Goal: Task Accomplishment & Management: Complete application form

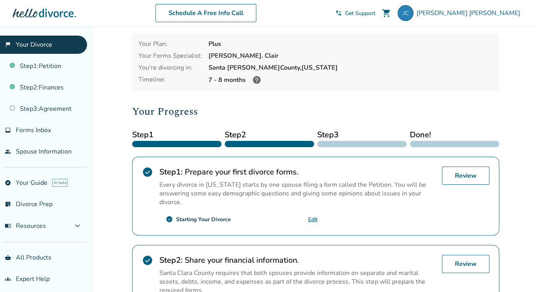
scroll to position [34, 0]
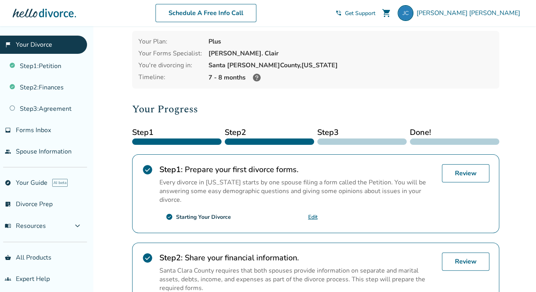
click at [521, 185] on div "Added to cart [PERSON_NAME] , welcome to your divorce platform. Your Plan: Plus…" at bounding box center [268, 267] width 536 height 550
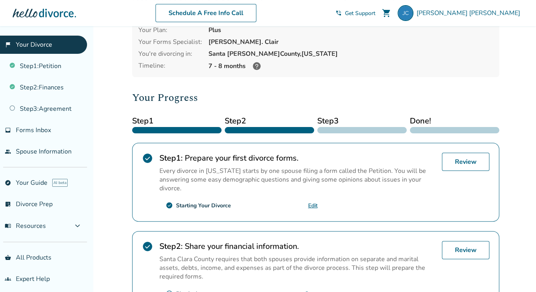
scroll to position [45, 0]
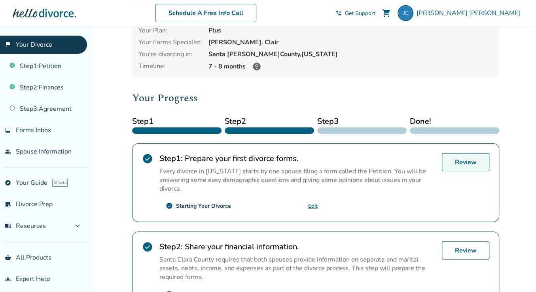
click at [477, 168] on link "Review" at bounding box center [466, 162] width 48 height 18
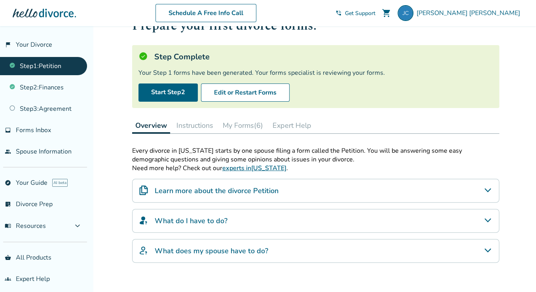
scroll to position [22, 0]
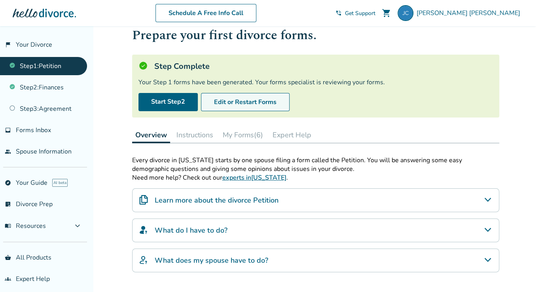
click at [242, 102] on button "Edit or Restart Forms" at bounding box center [245, 102] width 89 height 18
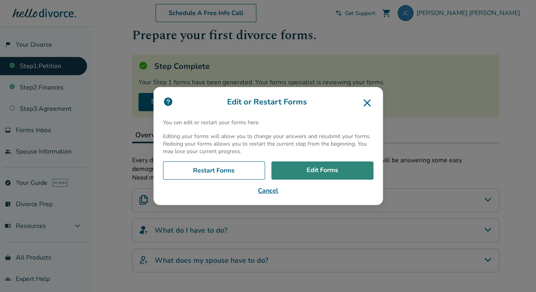
click at [306, 171] on link "Edit Forms" at bounding box center [323, 171] width 102 height 18
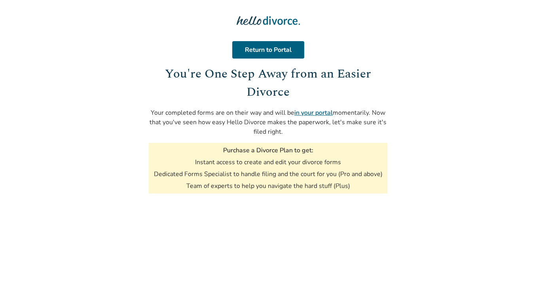
click at [454, 164] on body "Return to Portal You're One Step Away from an Easier Divorce Your completed for…" at bounding box center [268, 157] width 536 height 314
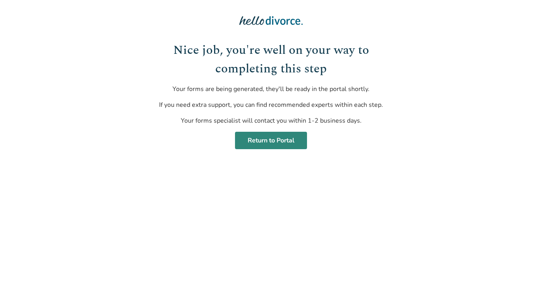
click at [267, 139] on link "Return to Portal" at bounding box center [271, 140] width 72 height 17
